Goal: Check status: Check status

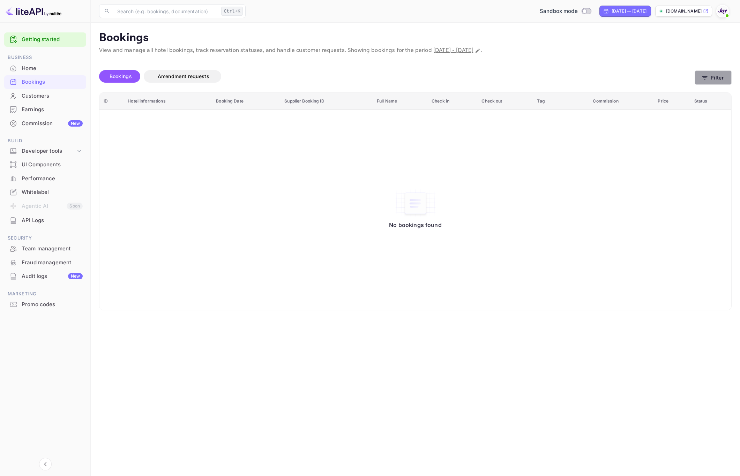
click at [711, 78] on button "Filter" at bounding box center [713, 78] width 37 height 14
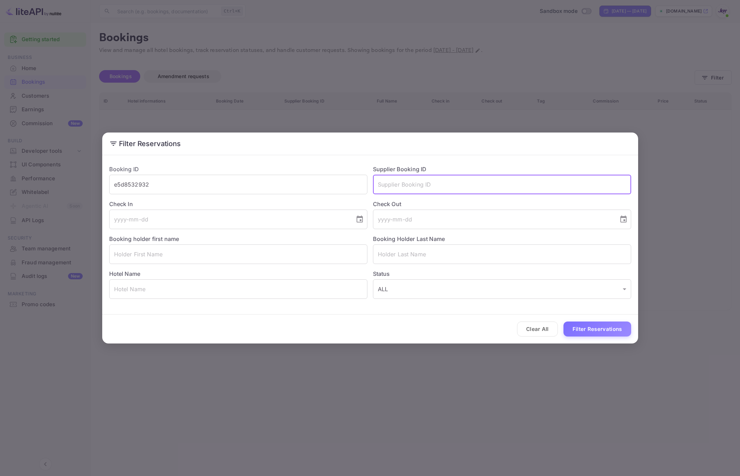
click at [440, 188] on input "text" at bounding box center [502, 185] width 258 height 20
paste input "820754565"
type input "820754565"
click at [591, 331] on button "Filter Reservations" at bounding box center [598, 329] width 68 height 15
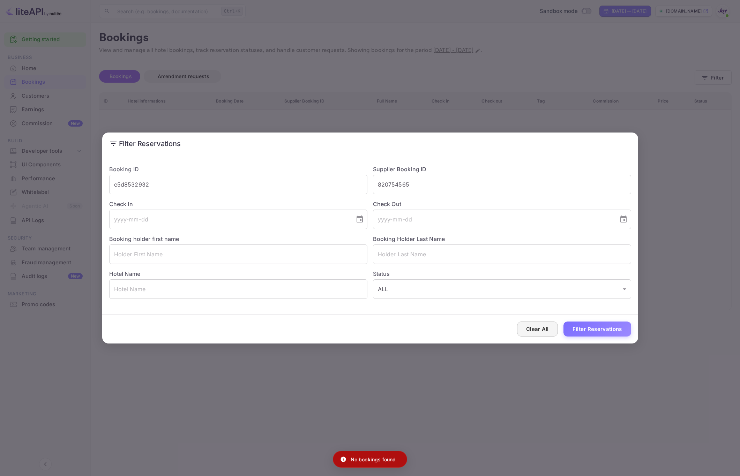
click at [539, 329] on button "Clear All" at bounding box center [537, 329] width 41 height 15
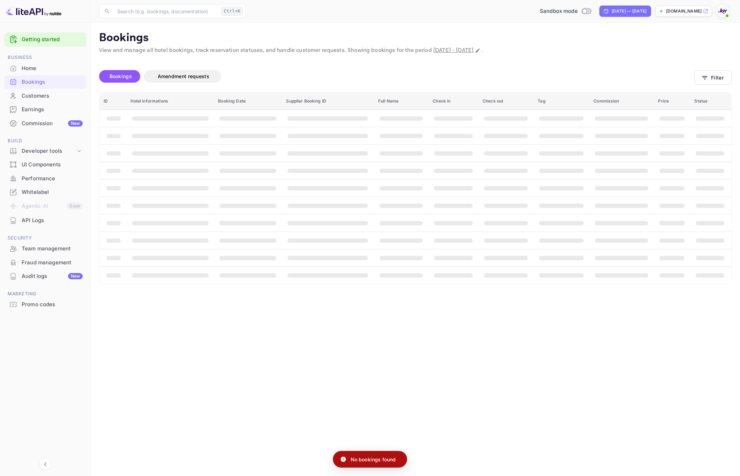
click at [530, 361] on main "Bookings View and manage all hotel bookings, track reservation statuses, and ha…" at bounding box center [416, 250] width 650 height 454
click at [480, 50] on icon "Change date range" at bounding box center [478, 51] width 4 height 4
select select "11"
select select "2025"
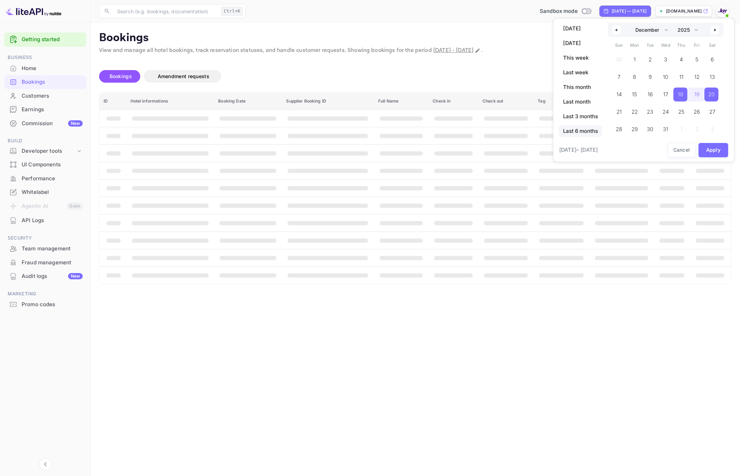
click at [575, 129] on span "Last 6 months" at bounding box center [580, 131] width 43 height 12
select select "2"
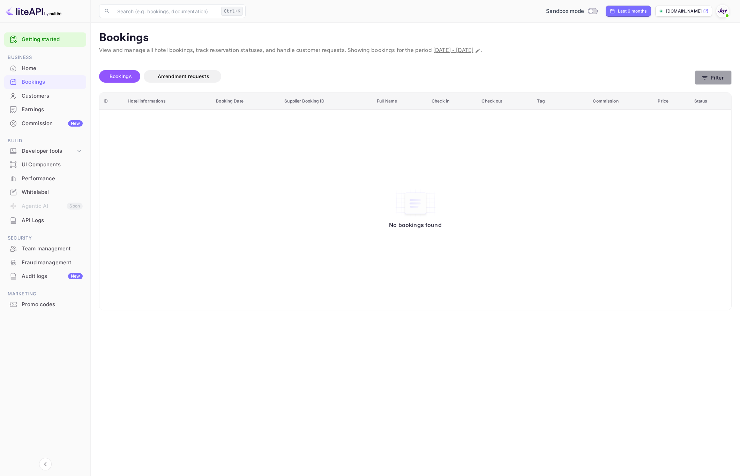
click at [711, 79] on button "Filter" at bounding box center [713, 78] width 37 height 14
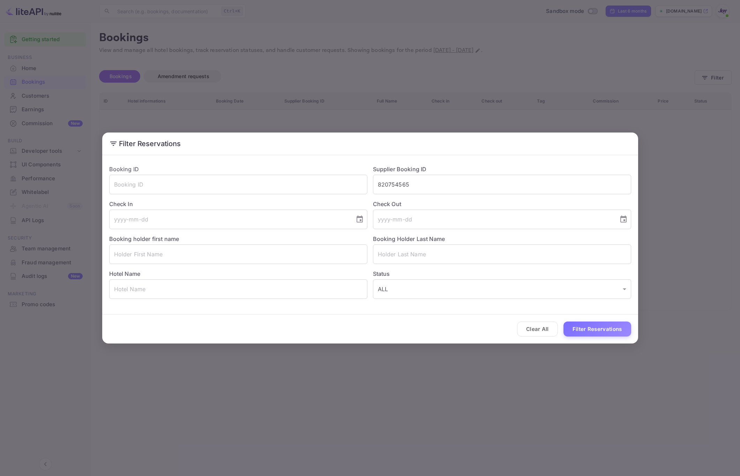
click at [618, 338] on div "Clear All Filter Reservations" at bounding box center [370, 329] width 536 height 29
click at [618, 335] on button "Filter Reservations" at bounding box center [598, 329] width 68 height 15
drag, startPoint x: 691, startPoint y: 206, endPoint x: 672, endPoint y: 180, distance: 32.1
click at [692, 203] on div "Filter Reservations Booking ID ​ Supplier Booking ID 820754565 ​ Check In ​ Che…" at bounding box center [370, 238] width 740 height 476
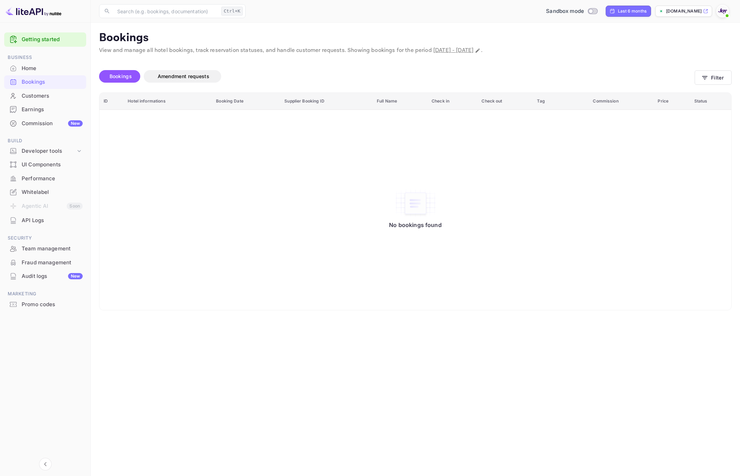
click at [455, 52] on span "[DATE] - [DATE]" at bounding box center [454, 50] width 40 height 7
click at [470, 52] on span "[DATE] - [DATE]" at bounding box center [454, 50] width 40 height 7
click at [480, 51] on icon "Change date range" at bounding box center [478, 51] width 4 height 4
select select "2"
select select "2025"
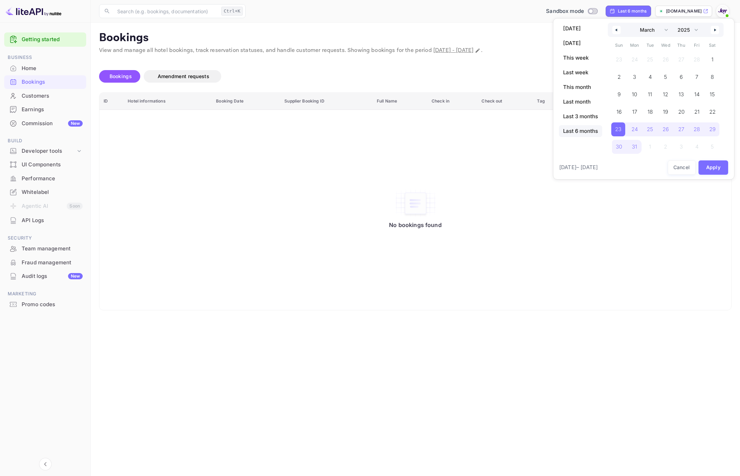
click at [617, 31] on icon "button" at bounding box center [615, 30] width 3 height 3
select select "11"
select select "2024"
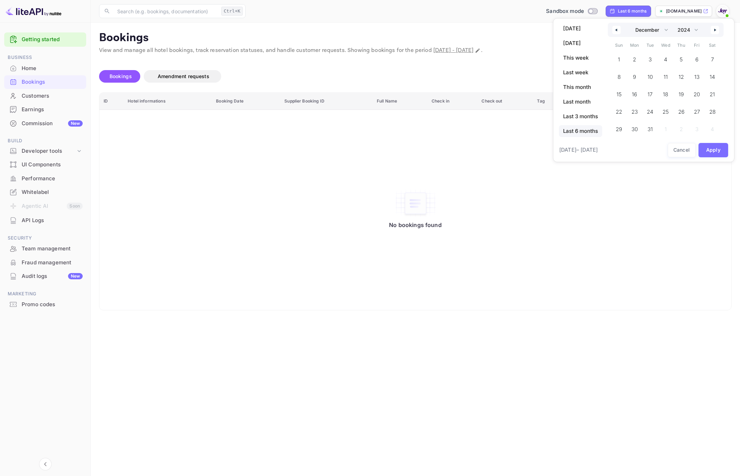
click at [617, 31] on icon "button" at bounding box center [615, 30] width 3 height 3
click at [721, 34] on div "January February March April May June July August September October November [D…" at bounding box center [666, 30] width 116 height 14
click at [717, 31] on button "button" at bounding box center [715, 30] width 8 height 8
select select "0"
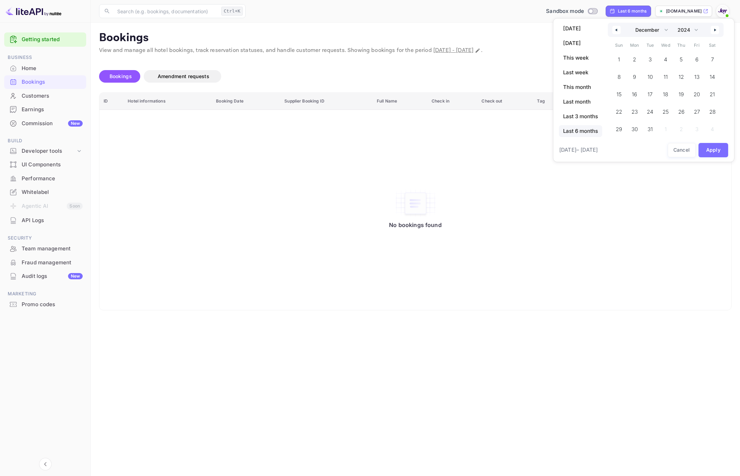
select select "2025"
click at [671, 59] on span "1" at bounding box center [665, 60] width 14 height 14
click at [667, 31] on select "January February March April May June July August September October November De…" at bounding box center [650, 30] width 39 height 14
click at [631, 23] on select "January February March April May June July August September October November De…" at bounding box center [650, 30] width 39 height 14
click at [716, 153] on button "Apply" at bounding box center [714, 150] width 30 height 14
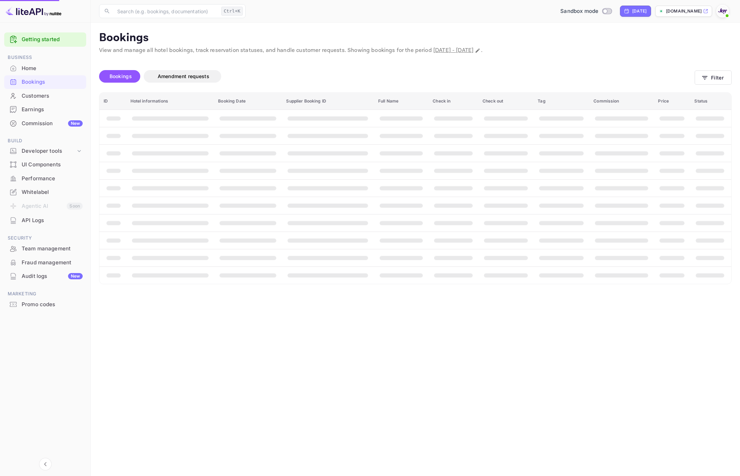
select select "0"
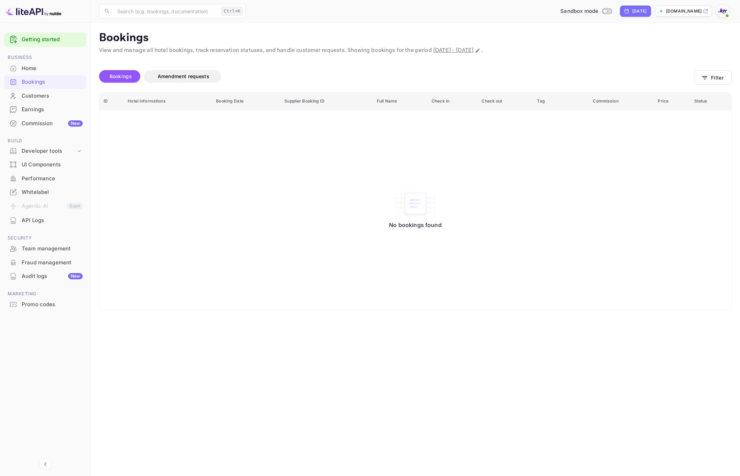
click at [474, 50] on span "[DATE] - [DATE]" at bounding box center [454, 50] width 40 height 7
click at [480, 51] on icon "Change date range" at bounding box center [478, 51] width 4 height 4
select select "2025"
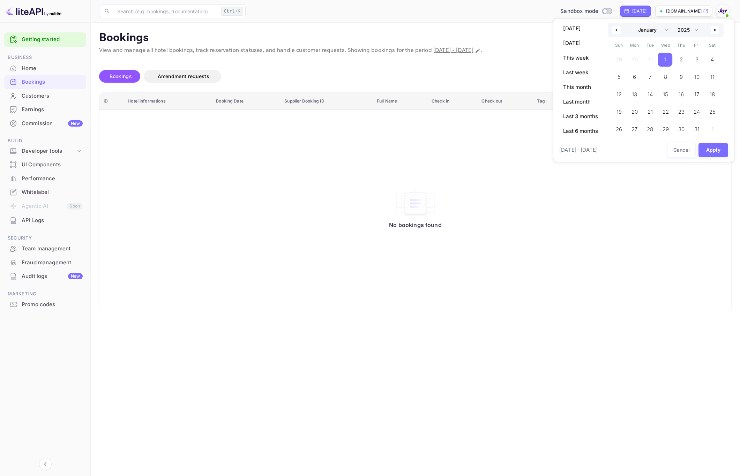
click at [664, 60] on span "1" at bounding box center [665, 59] width 2 height 13
click at [716, 31] on icon "button" at bounding box center [716, 30] width 3 height 3
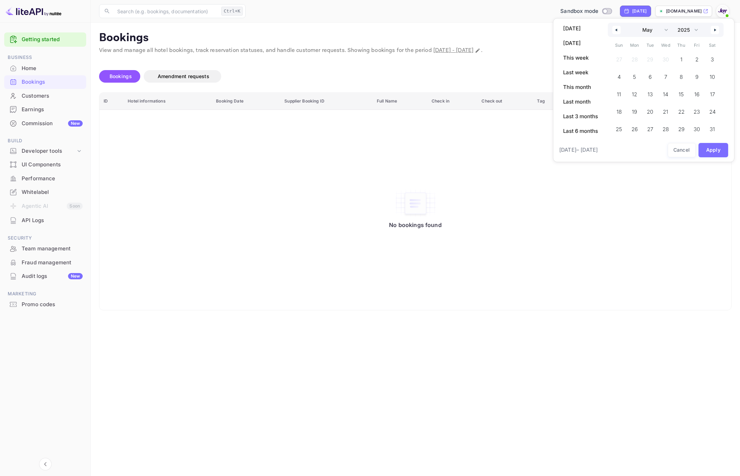
click at [716, 31] on icon "button" at bounding box center [716, 30] width 3 height 3
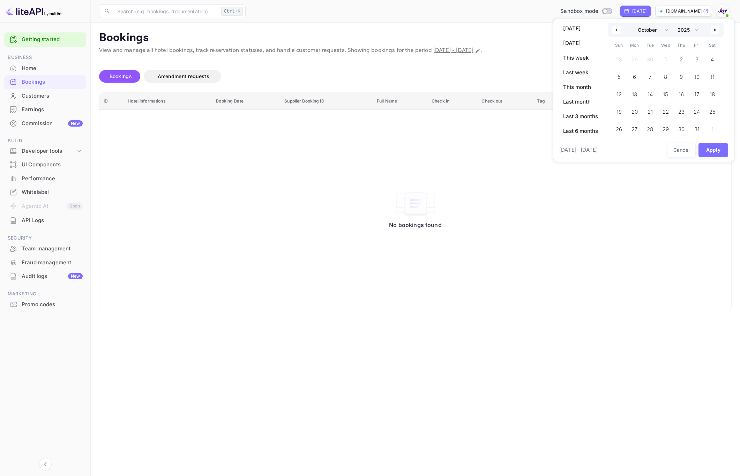
click at [716, 31] on icon "button" at bounding box center [716, 30] width 3 height 3
click at [716, 30] on icon "button" at bounding box center [716, 30] width 3 height 3
select select "0"
select select "2026"
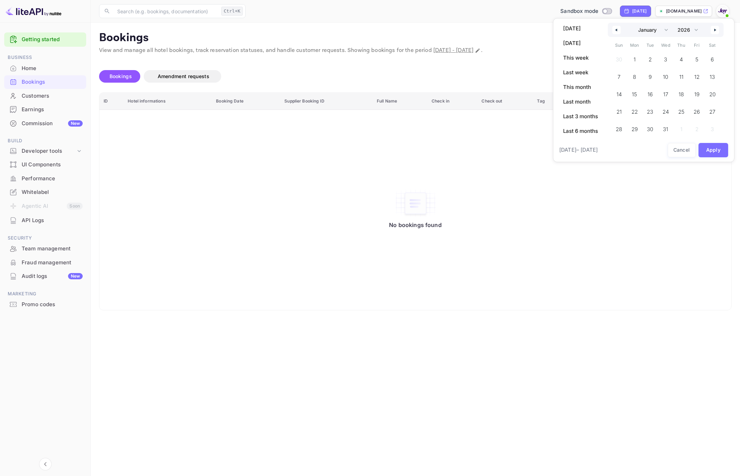
click at [716, 30] on icon "button" at bounding box center [716, 30] width 3 height 3
click at [716, 30] on div "January February March April May June July August September October November [D…" at bounding box center [666, 36] width 116 height 27
click at [716, 36] on icon "button" at bounding box center [716, 36] width 3 height 3
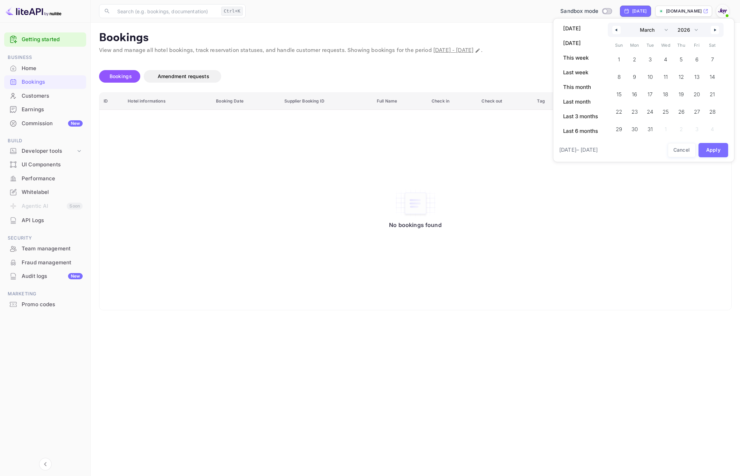
click at [716, 36] on div "January February March April May June July August September October November [D…" at bounding box center [666, 30] width 116 height 14
click at [716, 33] on button "button" at bounding box center [715, 30] width 8 height 8
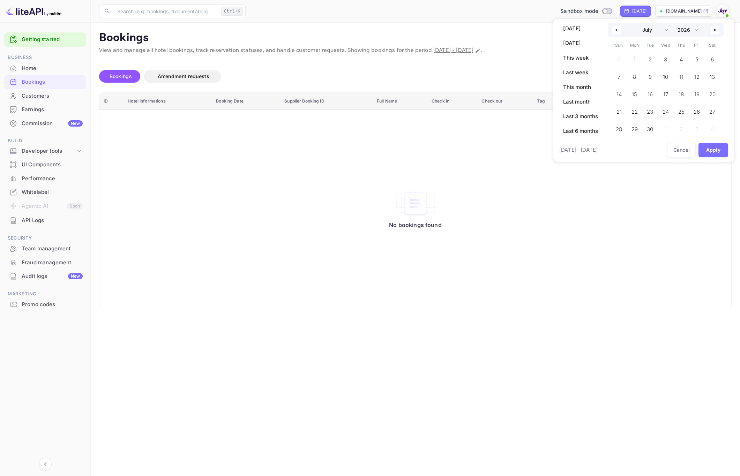
click at [716, 33] on button "button" at bounding box center [715, 30] width 8 height 8
click at [716, 32] on button "button" at bounding box center [715, 30] width 8 height 8
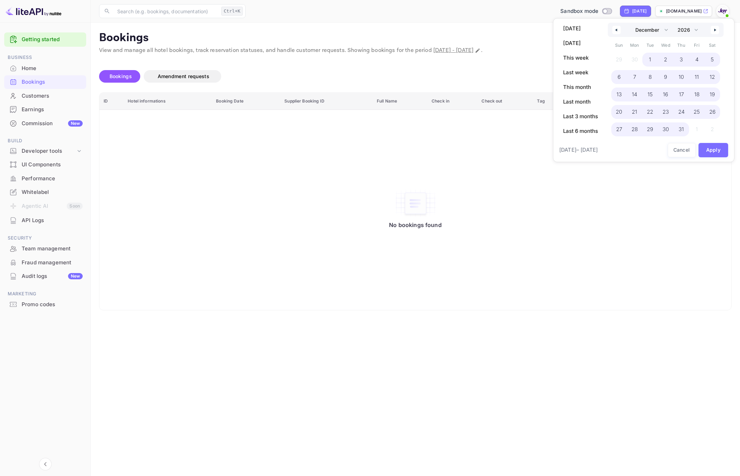
click at [683, 132] on span "31" at bounding box center [681, 129] width 5 height 13
select select "0"
select select "2025"
click at [713, 148] on button "Apply" at bounding box center [714, 150] width 30 height 14
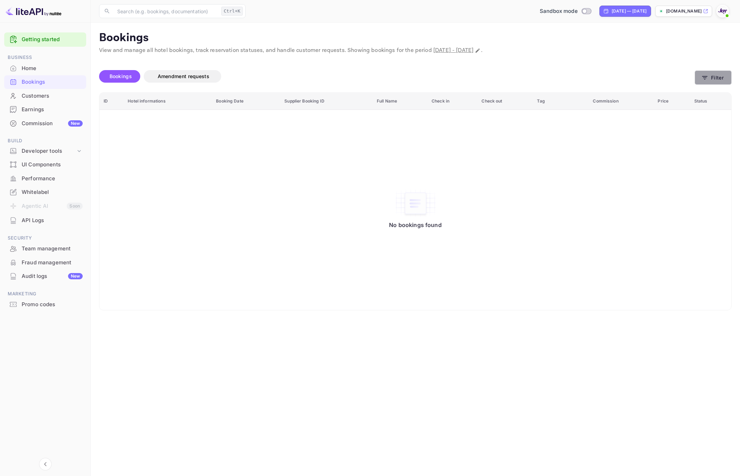
click at [705, 80] on icon "button" at bounding box center [705, 77] width 7 height 7
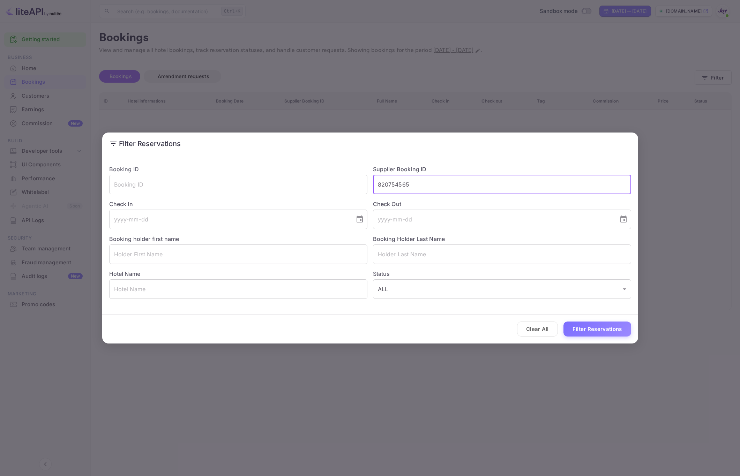
click at [428, 189] on input "820754565" at bounding box center [502, 185] width 258 height 20
click at [585, 329] on button "Filter Reservations" at bounding box center [598, 329] width 68 height 15
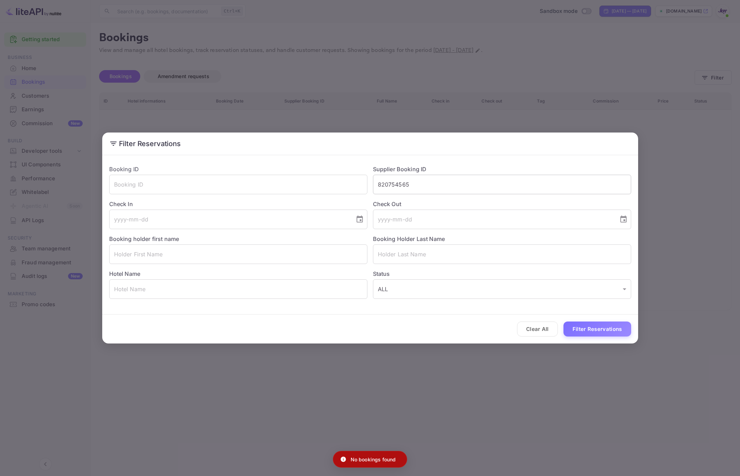
click at [440, 191] on input "820754565" at bounding box center [502, 185] width 258 height 20
click at [273, 190] on input "text" at bounding box center [238, 185] width 258 height 20
paste input "820754565"
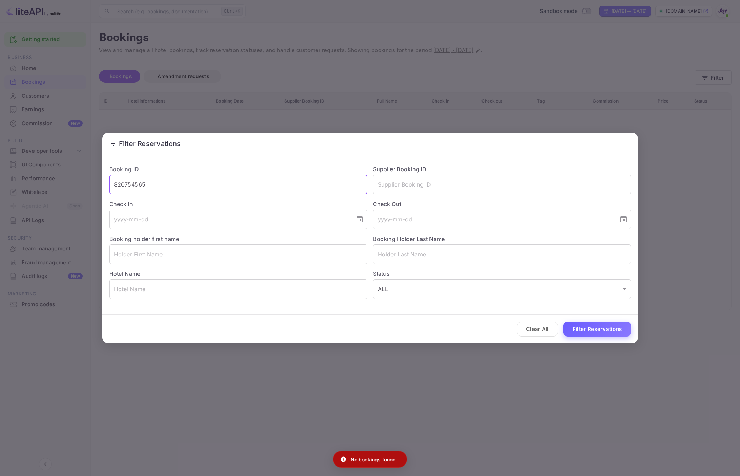
type input "820754565"
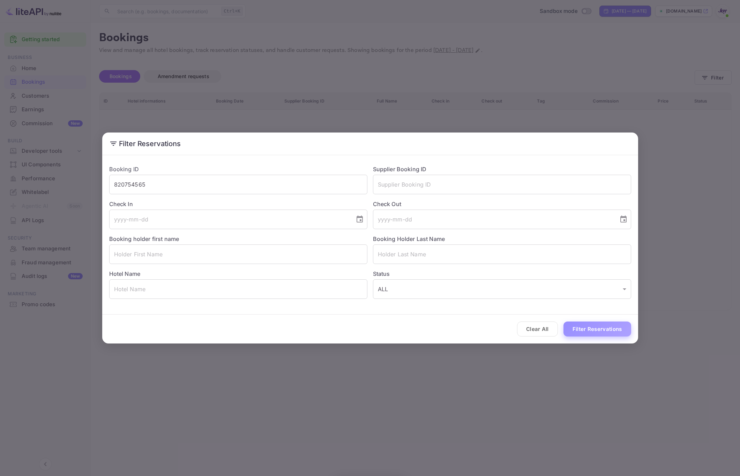
click at [601, 328] on button "Filter Reservations" at bounding box center [598, 329] width 68 height 15
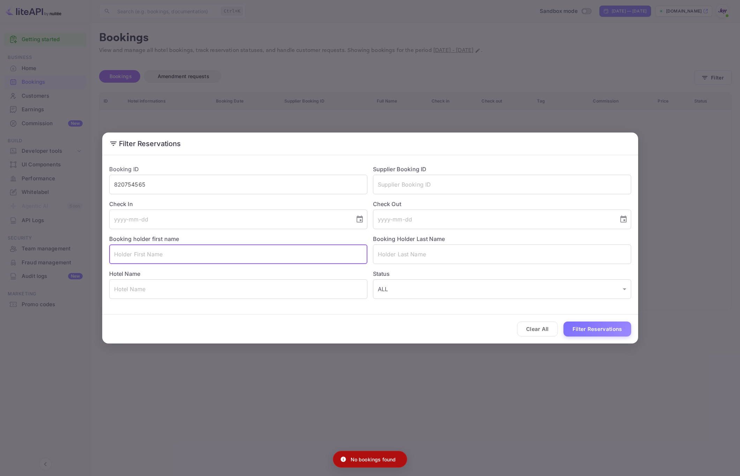
click at [223, 256] on input "text" at bounding box center [238, 255] width 258 height 20
type input "[PERSON_NAME]"
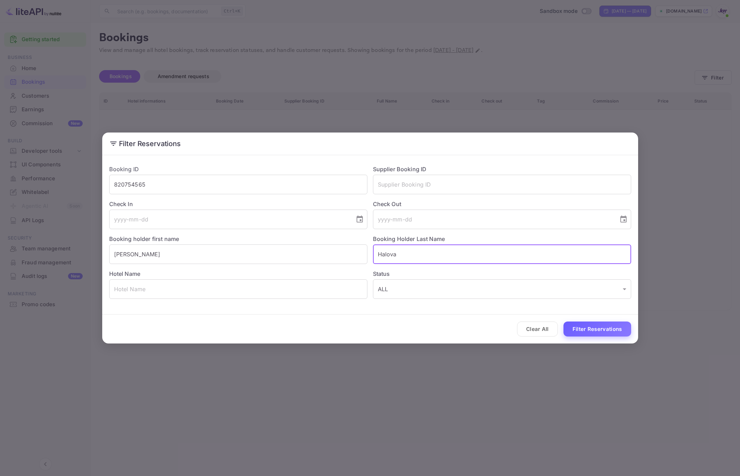
type input "Halova"
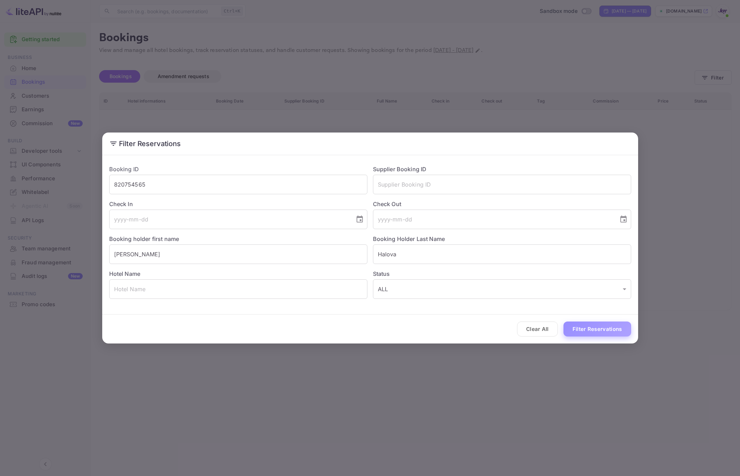
click at [583, 325] on button "Filter Reservations" at bounding box center [598, 329] width 68 height 15
drag, startPoint x: 591, startPoint y: 427, endPoint x: 564, endPoint y: 408, distance: 32.5
click at [588, 426] on div "Filter Reservations Booking ID 820754565 ​ Supplier Booking ID ​ Check In ​ Che…" at bounding box center [370, 238] width 740 height 476
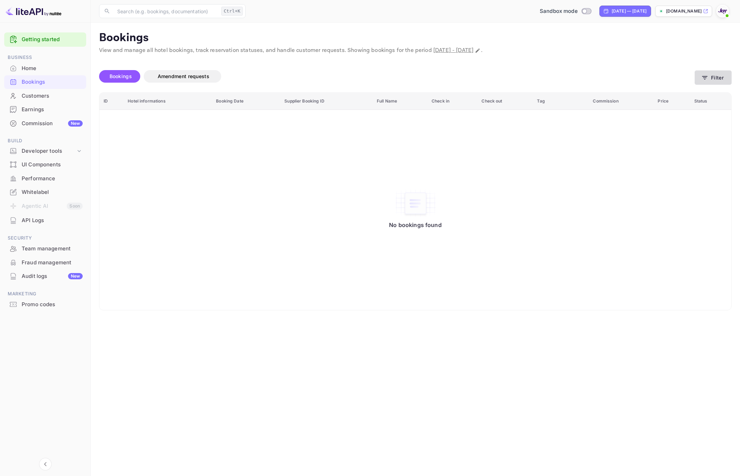
click at [716, 82] on button "Filter" at bounding box center [713, 78] width 37 height 14
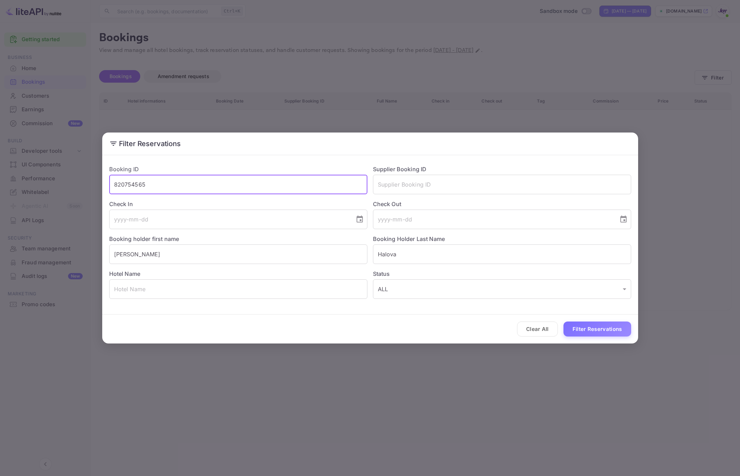
click at [210, 186] on input "820754565" at bounding box center [238, 185] width 258 height 20
click at [440, 181] on input "text" at bounding box center [502, 185] width 258 height 20
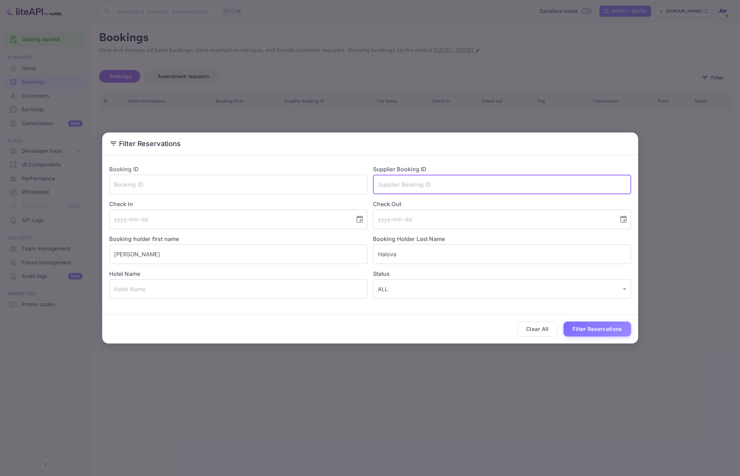
paste input "9009693"
type input "9009693"
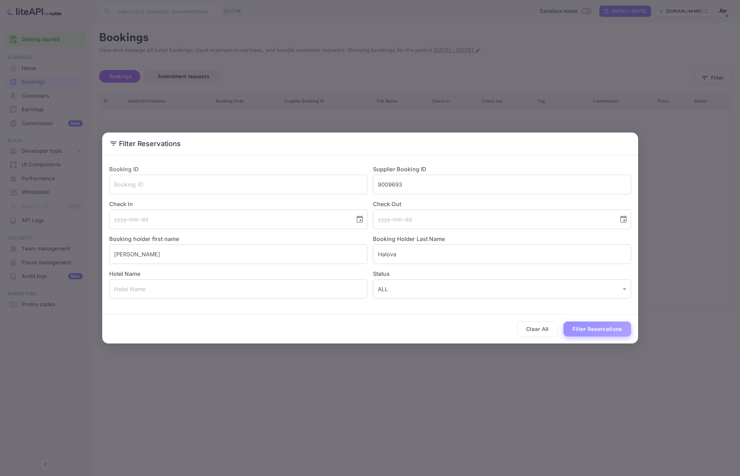
click at [590, 324] on button "Filter Reservations" at bounding box center [598, 329] width 68 height 15
click at [590, 325] on button "Filter Reservations" at bounding box center [598, 329] width 68 height 15
click at [405, 186] on input "9009693" at bounding box center [502, 185] width 258 height 20
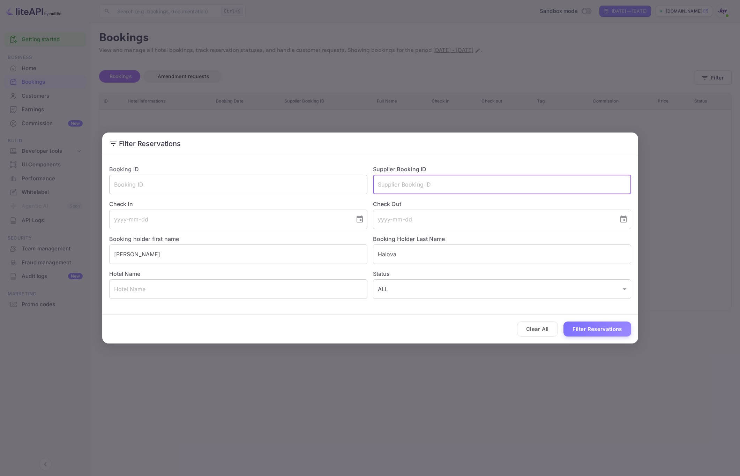
click at [272, 183] on input "text" at bounding box center [238, 185] width 258 height 20
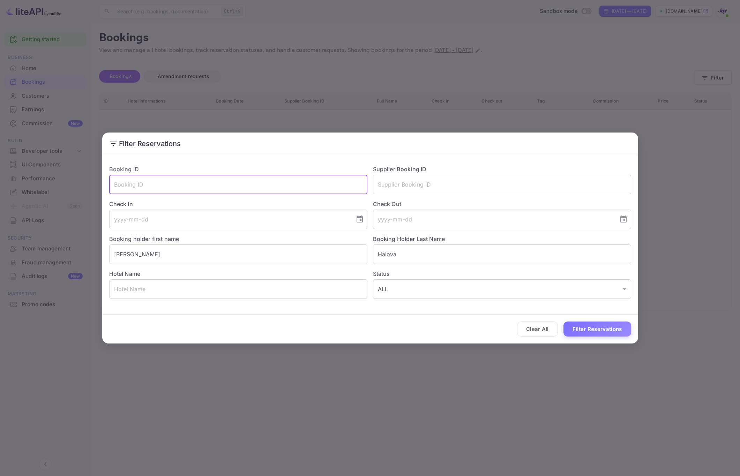
click at [156, 185] on input "text" at bounding box center [238, 185] width 258 height 20
paste input "9009693"
type input "9009693"
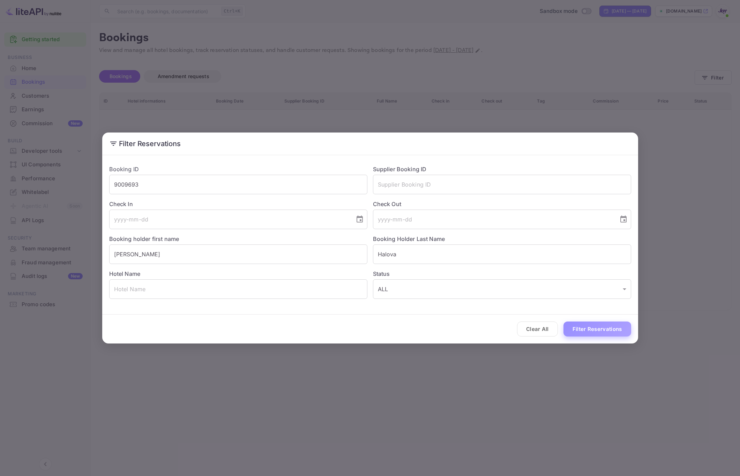
click at [605, 331] on button "Filter Reservations" at bounding box center [598, 329] width 68 height 15
drag, startPoint x: 234, startPoint y: 80, endPoint x: 104, endPoint y: 2, distance: 151.4
click at [234, 79] on div "Filter Reservations Booking ID 9009693 ​ Supplier Booking ID ​ Check In ​ Check…" at bounding box center [370, 238] width 740 height 476
